Goal: Information Seeking & Learning: Learn about a topic

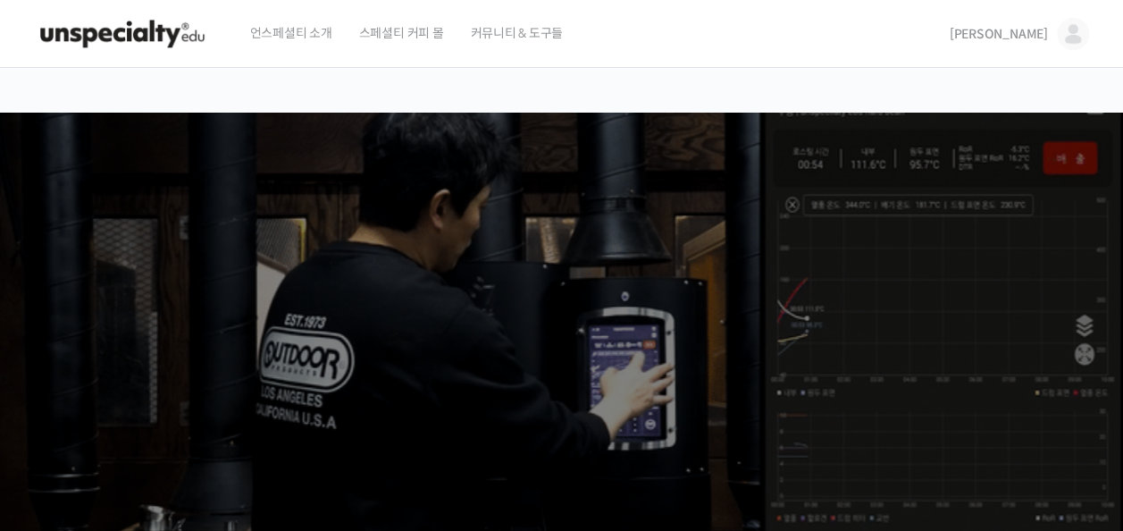
click at [1082, 29] on img at bounding box center [1073, 34] width 32 height 32
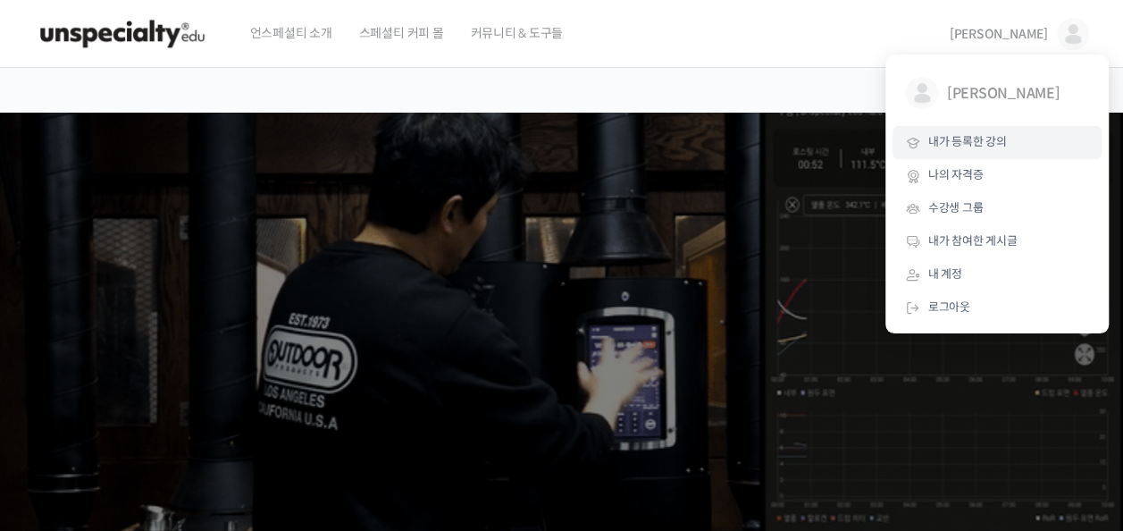
click at [1049, 127] on link "내가 등록한 강의" at bounding box center [996, 142] width 209 height 33
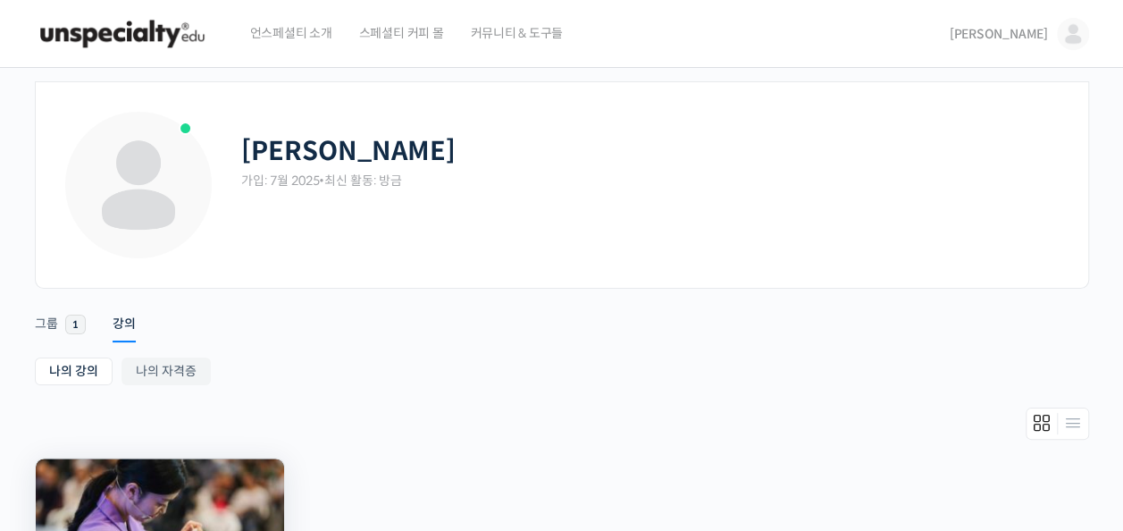
click at [157, 480] on img at bounding box center [160, 523] width 248 height 130
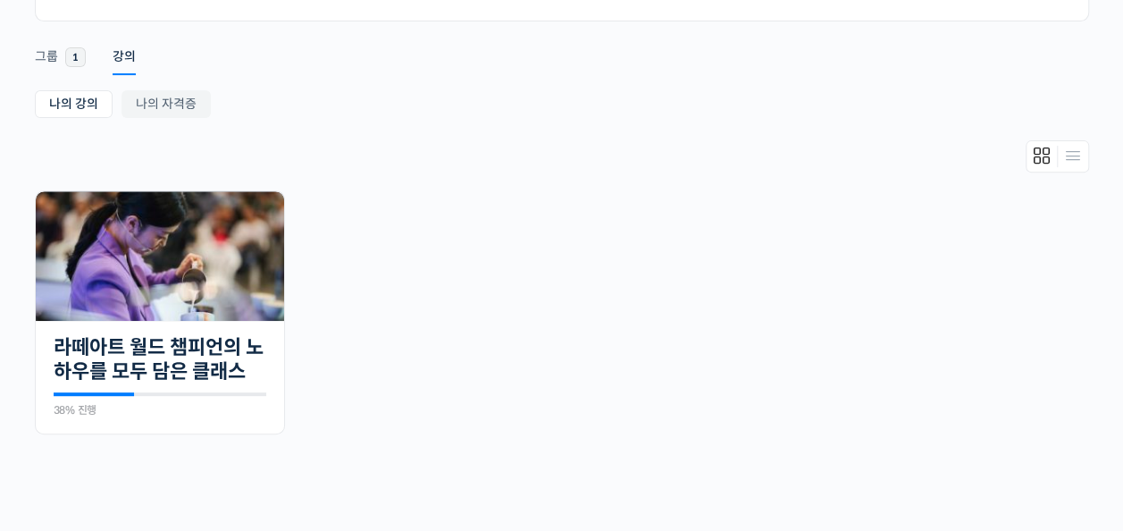
scroll to position [280, 0]
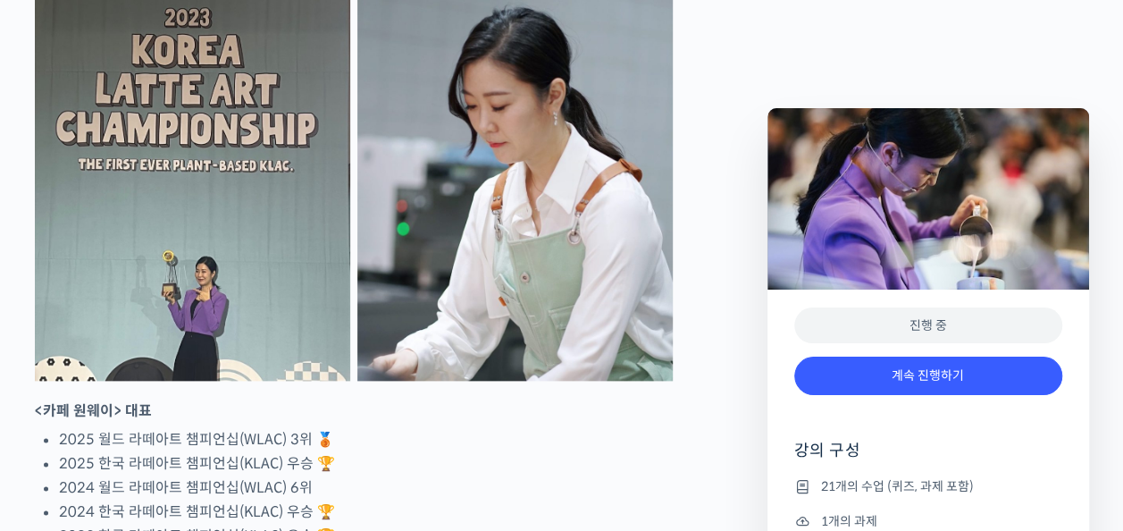
scroll to position [1906, 0]
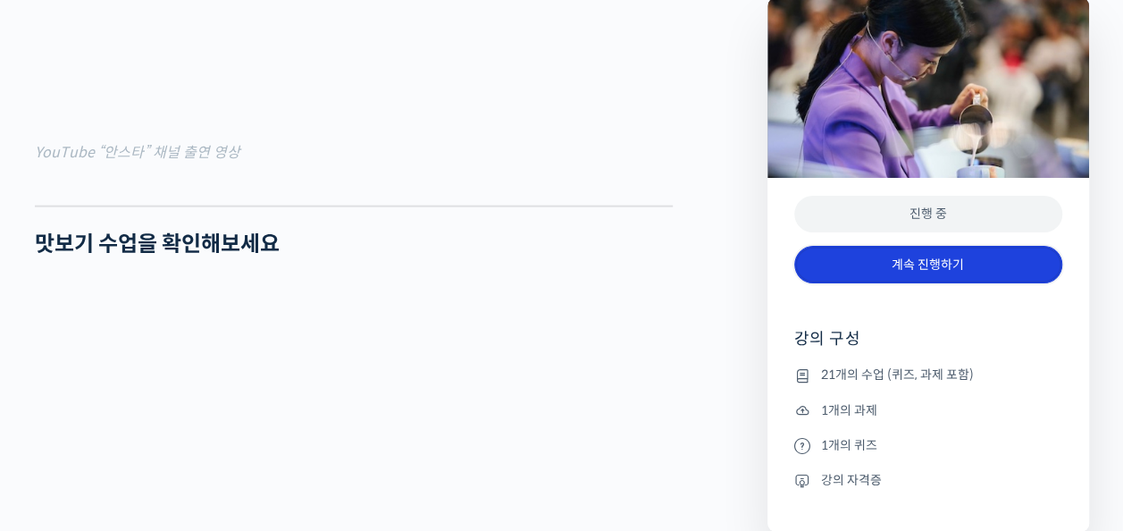
click at [954, 267] on link "계속 진행하기" at bounding box center [928, 265] width 268 height 38
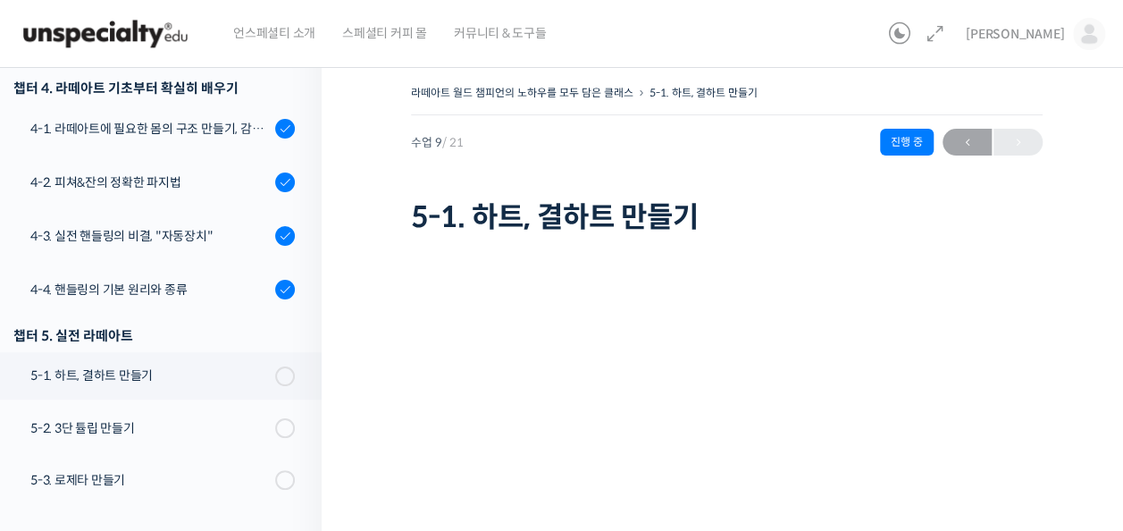
scroll to position [457, 0]
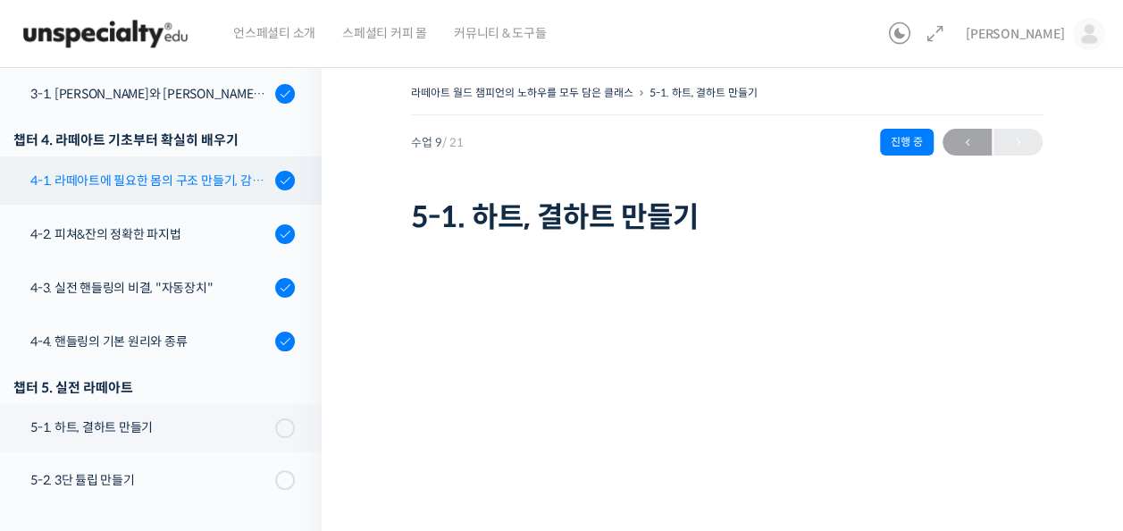
click at [159, 173] on div "4-1. 라떼아트에 필요한 몸의 구조 만들기, 감독관 & 관찰자가 되는 법" at bounding box center [149, 181] width 239 height 20
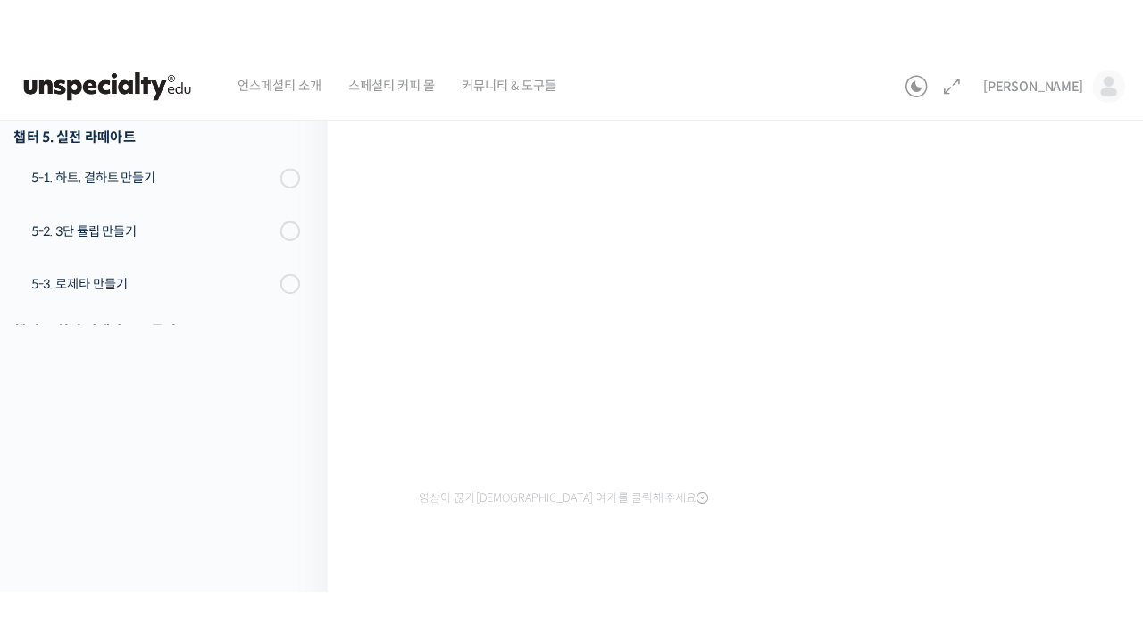
scroll to position [186, 0]
